Goal: Transaction & Acquisition: Purchase product/service

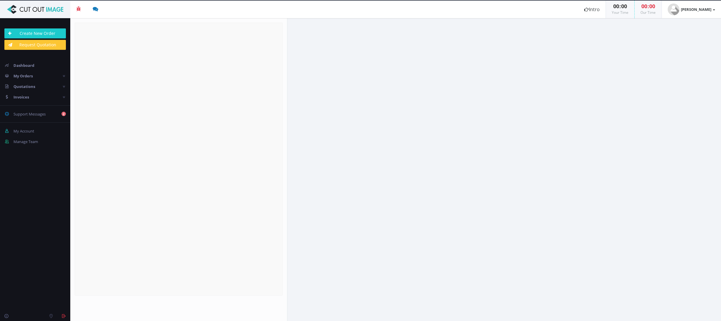
radio input "true"
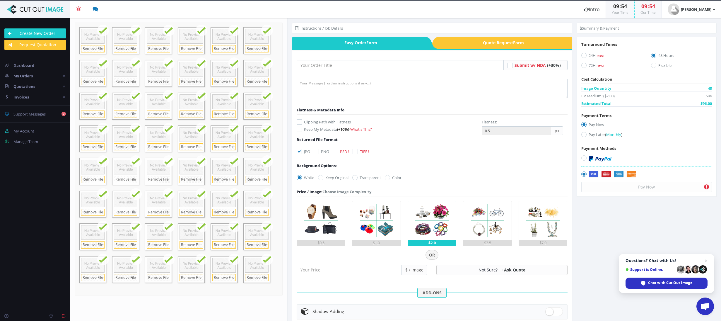
click at [388, 71] on form "Submit w/ NDA (+30%)" at bounding box center [432, 241] width 271 height 363
click at [385, 65] on input "text" at bounding box center [400, 65] width 207 height 10
click at [328, 65] on input "text" at bounding box center [400, 65] width 207 height 10
type input "[PERSON_NAME]"
click at [401, 82] on textarea at bounding box center [432, 88] width 271 height 19
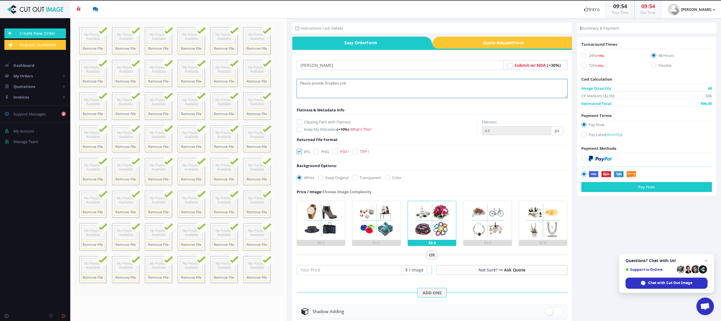
type textarea "Please provide Dropbox Link"
click at [337, 154] on div "JPG PNG PSD ! TIFF !" at bounding box center [334, 152] width 84 height 8
click at [338, 148] on label "PSD !" at bounding box center [341, 151] width 16 height 6
click at [338, 150] on input "PSD !" at bounding box center [336, 152] width 4 height 4
checkbox input "true"
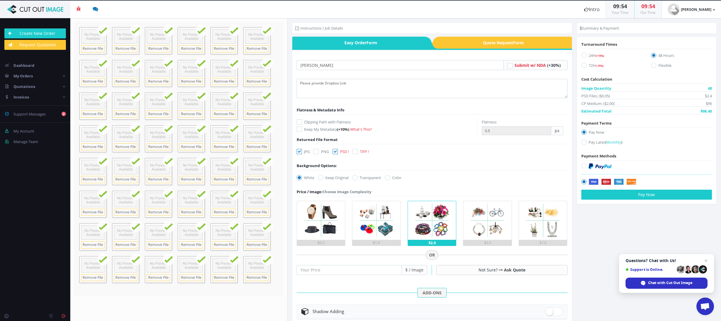
click at [586, 141] on label "Pay Later ( Monthly )" at bounding box center [646, 143] width 131 height 8
click at [586, 141] on input "Pay Later ( Monthly )" at bounding box center [585, 142] width 4 height 4
radio input "true"
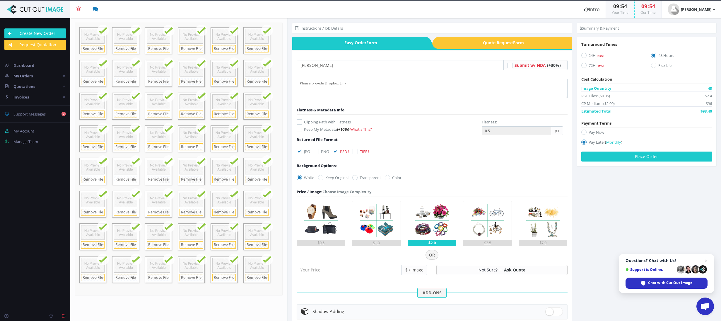
click at [297, 152] on icon at bounding box center [299, 151] width 5 height 5
click at [298, 152] on input "JPG" at bounding box center [300, 152] width 4 height 4
checkbox input "false"
click at [664, 157] on button "Place Order" at bounding box center [646, 156] width 131 height 10
